Goal: Task Accomplishment & Management: Manage account settings

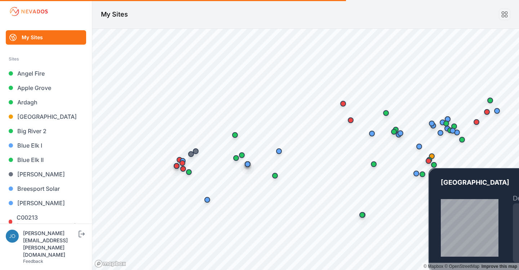
click at [432, 157] on div "Map marker" at bounding box center [428, 161] width 14 height 14
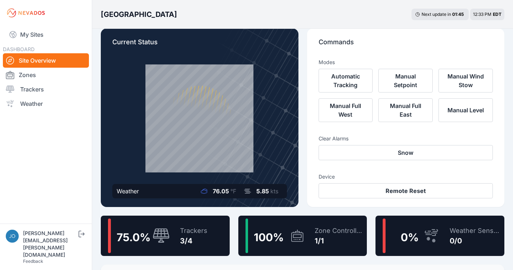
scroll to position [72, 0]
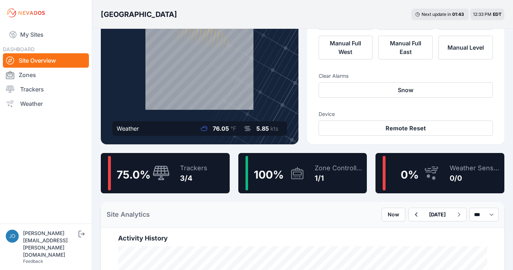
click at [202, 188] on div "Trackers 3/4" at bounding box center [190, 173] width 35 height 35
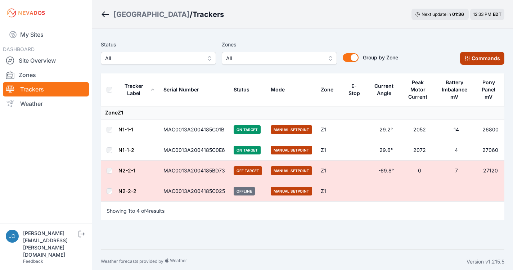
click at [481, 57] on button "Commands" at bounding box center [482, 58] width 44 height 13
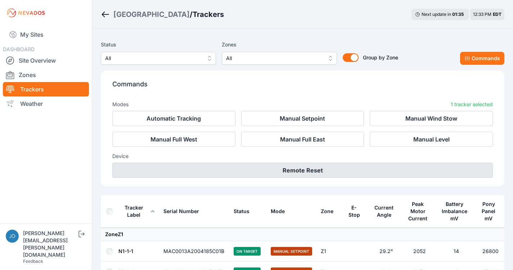
click at [330, 167] on button "Remote Reset" at bounding box center [302, 170] width 381 height 15
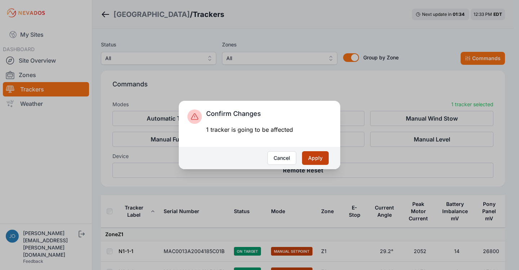
click at [323, 159] on button "Apply" at bounding box center [315, 158] width 27 height 14
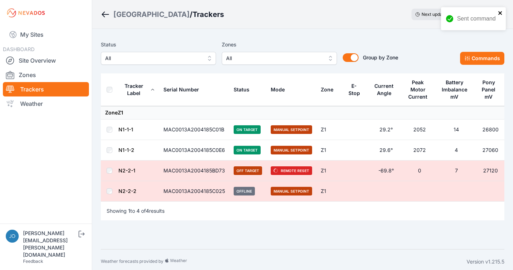
click at [501, 12] on icon "close" at bounding box center [501, 13] width 4 height 4
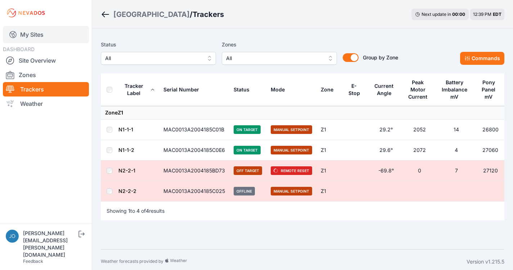
click at [23, 37] on link "My Sites" at bounding box center [46, 34] width 86 height 17
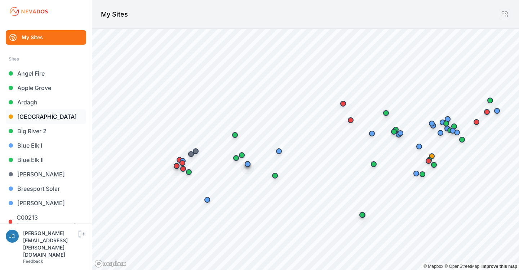
click at [25, 118] on link "[GEOGRAPHIC_DATA]" at bounding box center [46, 117] width 80 height 14
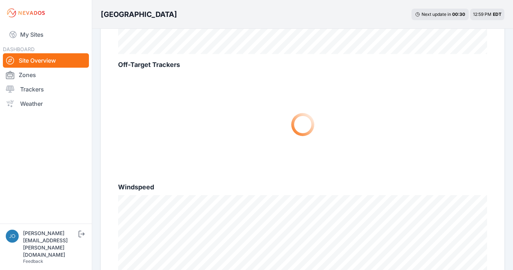
scroll to position [577, 0]
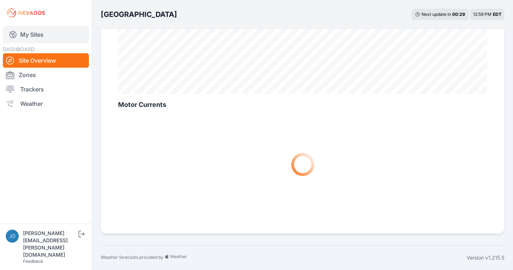
click at [22, 36] on link "My Sites" at bounding box center [46, 34] width 86 height 17
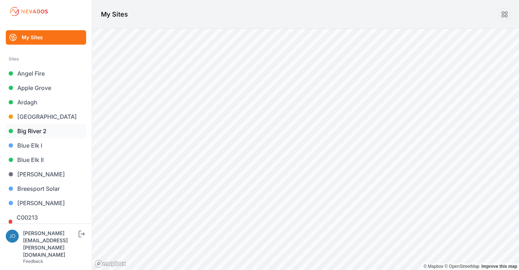
click at [30, 129] on link "Big River 2" at bounding box center [46, 131] width 80 height 14
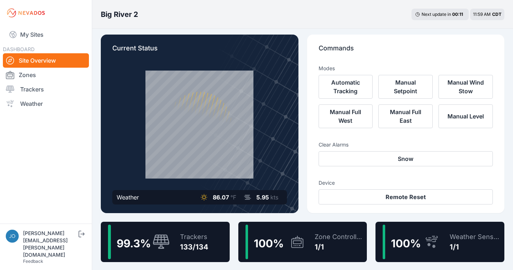
scroll to position [28, 0]
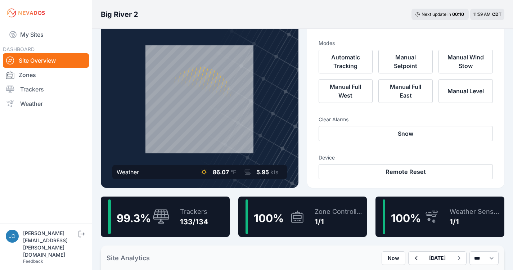
click at [191, 226] on div "133/134" at bounding box center [194, 222] width 28 height 10
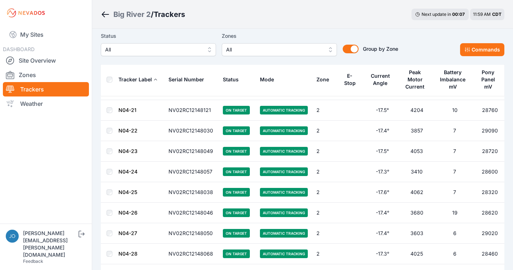
scroll to position [2674, 0]
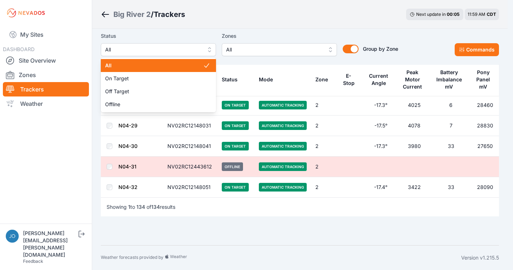
click at [196, 52] on span "All" at bounding box center [153, 49] width 97 height 9
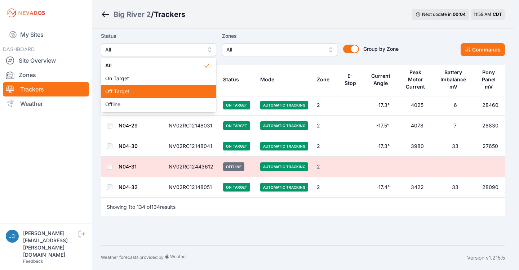
click at [151, 94] on span "Off Target" at bounding box center [154, 91] width 98 height 7
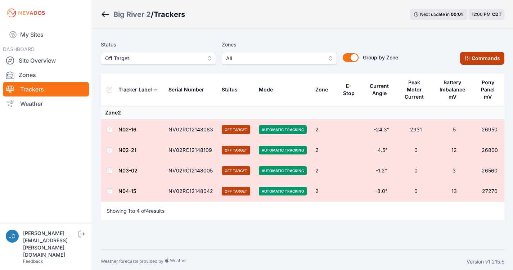
click at [465, 60] on icon at bounding box center [468, 58] width 6 height 6
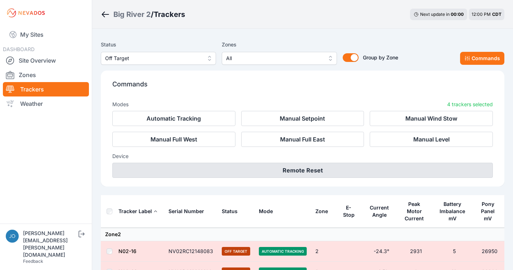
click at [298, 169] on button "Remote Reset" at bounding box center [302, 170] width 381 height 15
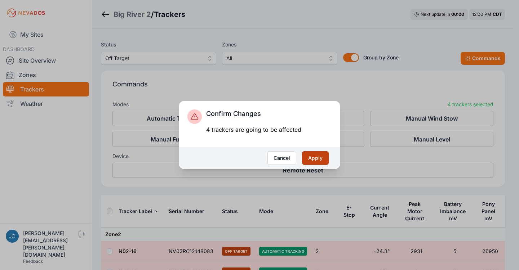
click at [306, 155] on button "Apply" at bounding box center [315, 158] width 27 height 14
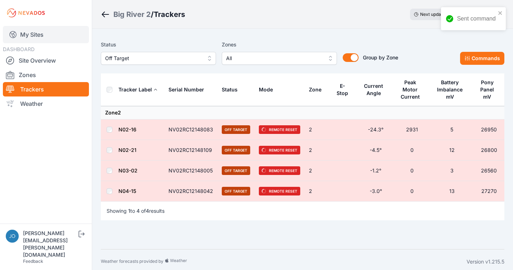
click at [18, 35] on link "My Sites" at bounding box center [46, 34] width 86 height 17
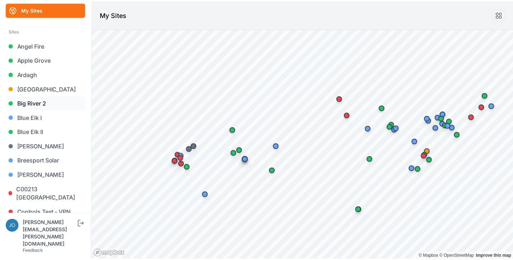
scroll to position [33, 0]
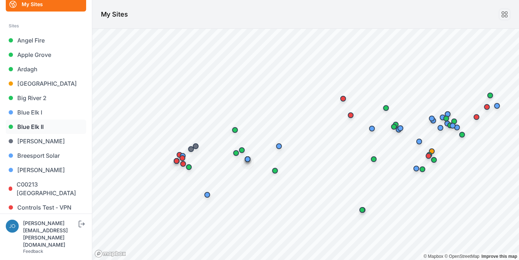
click at [33, 125] on link "Blue Elk II" at bounding box center [46, 127] width 80 height 14
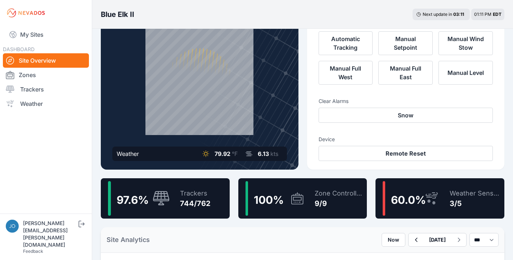
scroll to position [93, 0]
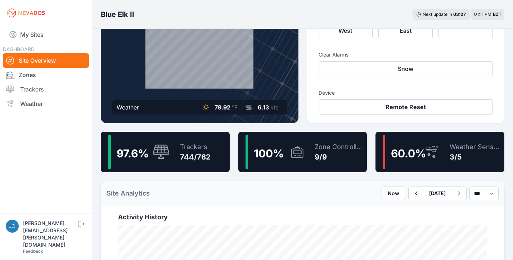
click at [208, 141] on div "Trackers 744/762" at bounding box center [192, 152] width 38 height 35
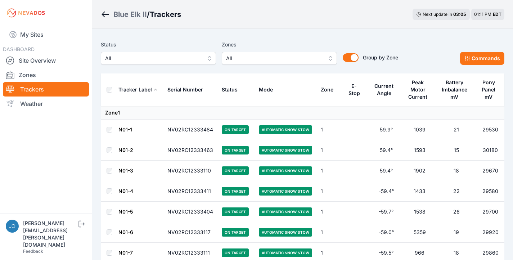
click at [128, 58] on span "All" at bounding box center [153, 58] width 97 height 9
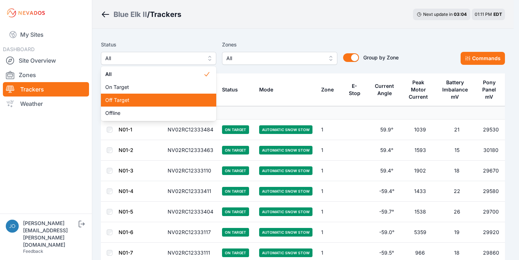
click at [130, 97] on span "Off Target" at bounding box center [154, 100] width 98 height 7
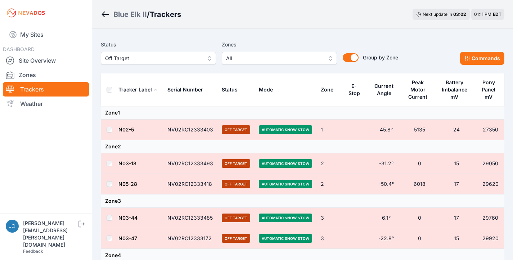
click at [128, 15] on div "Blue Elk II" at bounding box center [130, 14] width 34 height 10
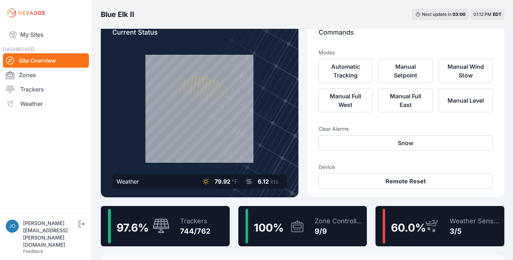
scroll to position [49, 0]
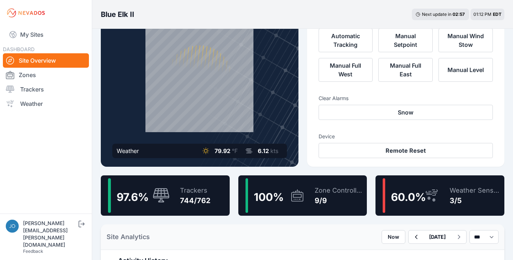
click at [220, 192] on div "97.6 % Trackers 744/762" at bounding box center [165, 195] width 129 height 40
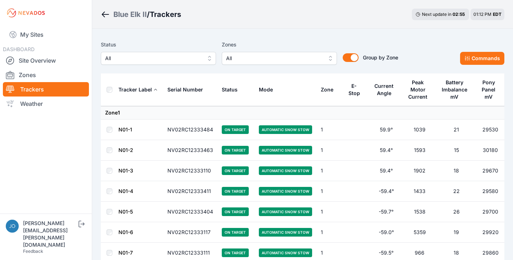
click at [190, 59] on span "All" at bounding box center [153, 58] width 97 height 9
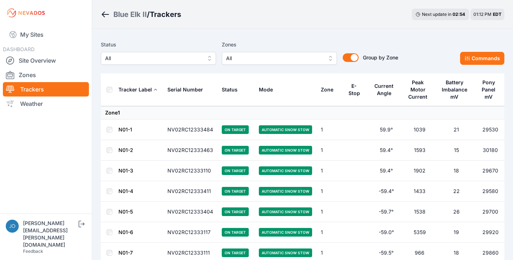
click at [130, 16] on div "Blue Elk II" at bounding box center [130, 14] width 34 height 10
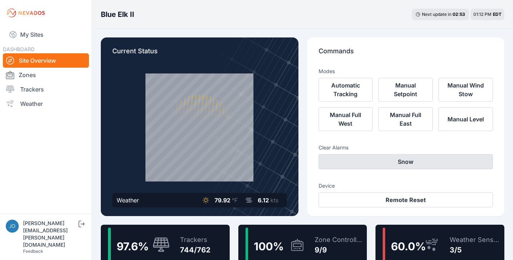
click at [402, 163] on button "Snow" at bounding box center [406, 161] width 175 height 15
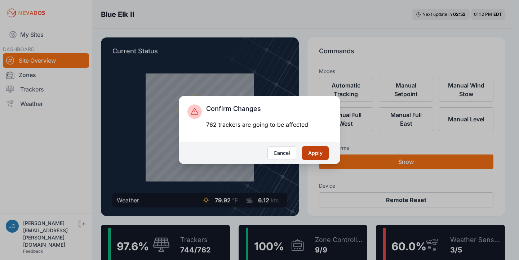
click at [318, 153] on button "Apply" at bounding box center [315, 153] width 27 height 14
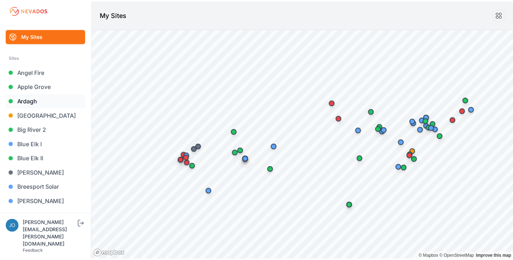
scroll to position [3, 0]
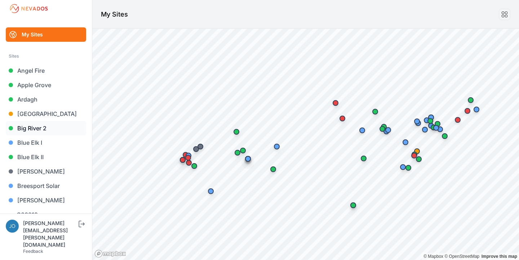
click at [35, 129] on link "Big River 2" at bounding box center [46, 128] width 80 height 14
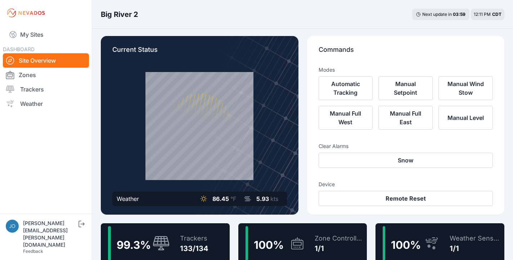
scroll to position [10, 0]
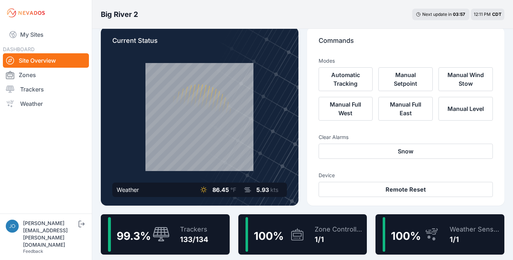
click at [185, 228] on div "Trackers" at bounding box center [194, 229] width 28 height 10
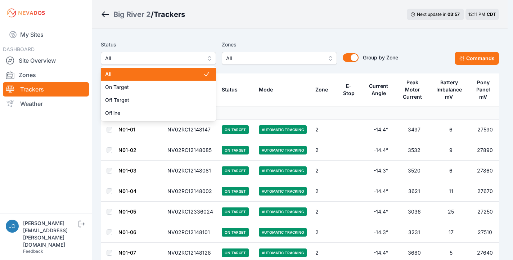
click at [153, 61] on span "All" at bounding box center [153, 58] width 97 height 9
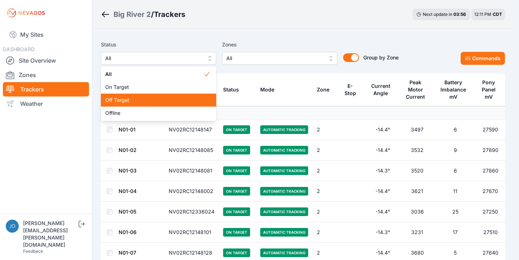
click at [149, 97] on span "Off Target" at bounding box center [154, 100] width 98 height 7
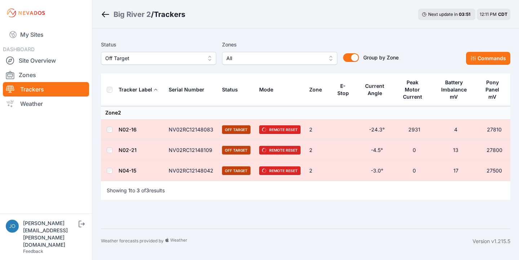
click at [133, 13] on div "Big River 2" at bounding box center [131, 14] width 37 height 10
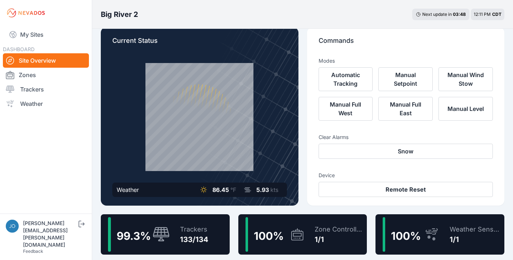
scroll to position [17, 0]
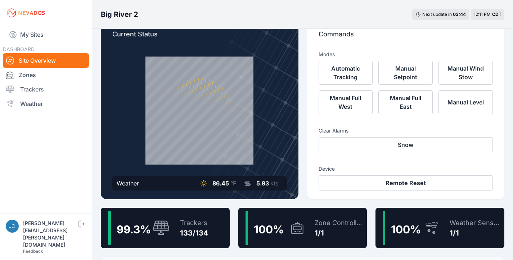
click at [212, 215] on div "99.3 % Trackers 133/134" at bounding box center [165, 228] width 129 height 40
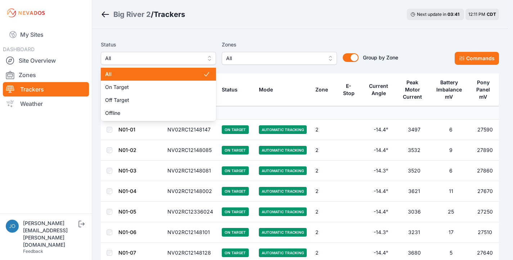
click at [173, 58] on span "All" at bounding box center [153, 58] width 97 height 9
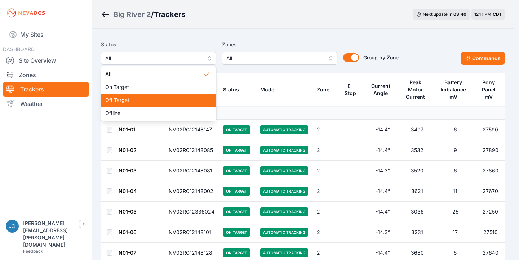
click at [151, 99] on span "Off Target" at bounding box center [154, 100] width 98 height 7
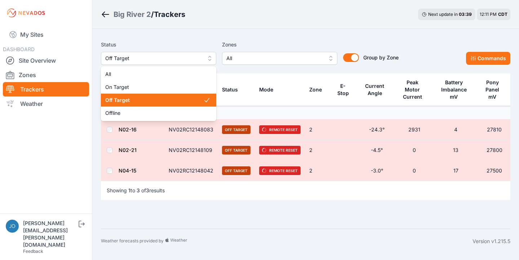
click at [152, 54] on span "Off Target" at bounding box center [153, 58] width 97 height 9
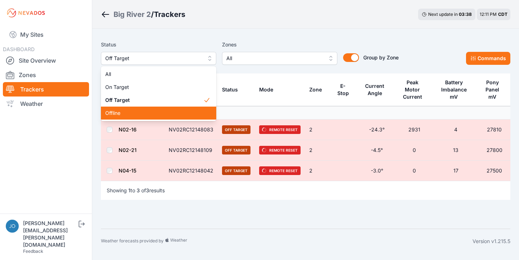
click at [146, 117] on div "Offline" at bounding box center [158, 113] width 115 height 13
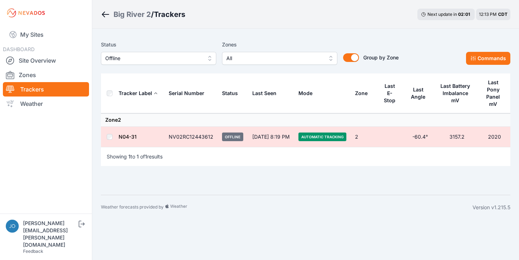
click at [131, 14] on div "Big River 2" at bounding box center [131, 14] width 37 height 10
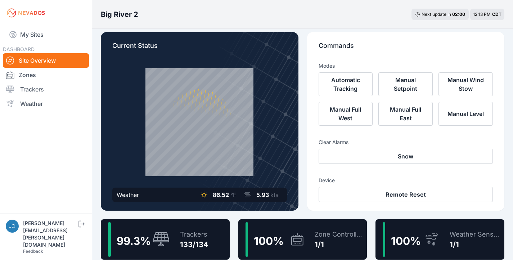
scroll to position [10, 0]
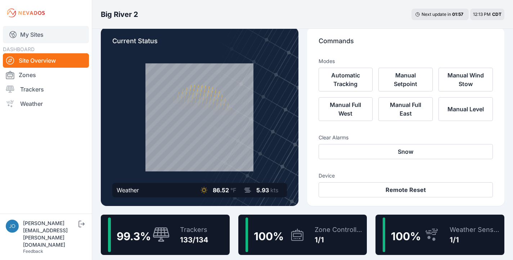
click at [34, 34] on link "My Sites" at bounding box center [46, 34] width 86 height 17
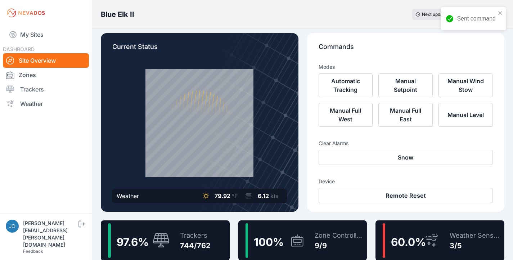
scroll to position [13, 0]
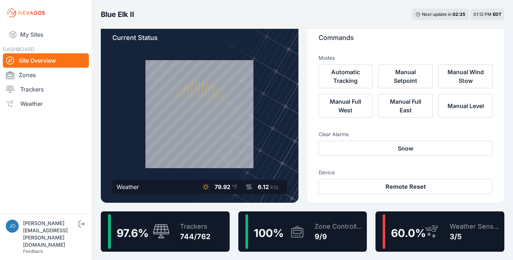
click at [442, 234] on div "60.0 % Weather Sensors 3/5" at bounding box center [440, 232] width 129 height 40
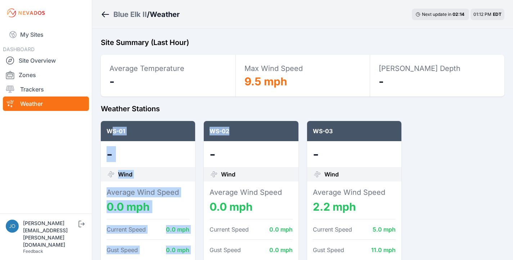
drag, startPoint x: 233, startPoint y: 132, endPoint x: 113, endPoint y: 131, distance: 120.4
click at [113, 131] on div "WS-01 - Wind Average Wind Speed 0.0 mph Current Speed 0.0 mph Gust Speed 0.0 mp…" at bounding box center [303, 227] width 404 height 212
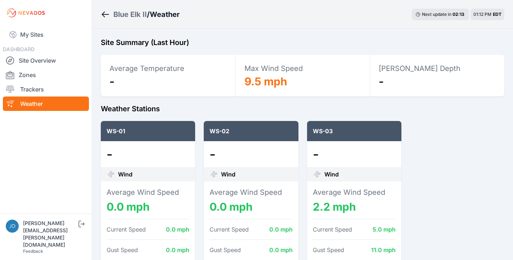
click at [208, 106] on h2 "Weather Stations" at bounding box center [303, 109] width 404 height 10
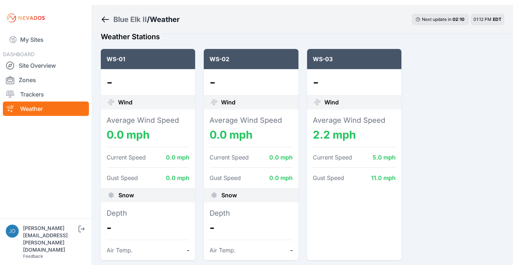
scroll to position [79, 0]
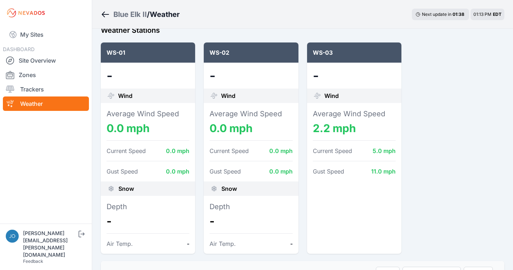
click at [125, 17] on div "Blue Elk II" at bounding box center [130, 14] width 34 height 10
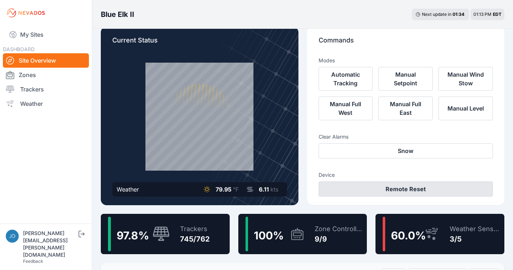
scroll to position [9, 0]
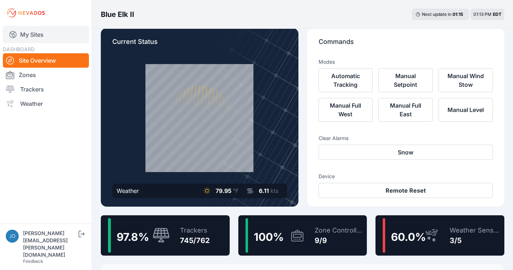
click at [34, 34] on link "My Sites" at bounding box center [46, 34] width 86 height 17
